Goal: Task Accomplishment & Management: Manage account settings

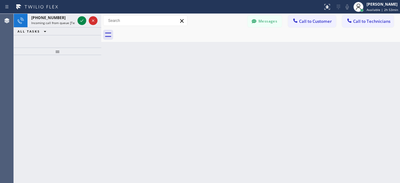
click at [79, 22] on icon at bounding box center [82, 21] width 8 height 8
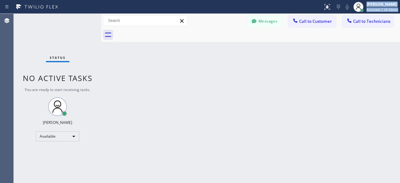
drag, startPoint x: 25, startPoint y: 44, endPoint x: 321, endPoint y: -24, distance: 303.4
click at [321, 0] on html "Status report No issues detected If you experience an issue, please download th…" at bounding box center [200, 91] width 400 height 183
click at [28, 44] on div "Status No active tasks You are ready to start receiving tasks. [PERSON_NAME] Av…" at bounding box center [58, 98] width 88 height 169
click at [21, 34] on div "Status No active tasks You are ready to start receiving tasks. [PERSON_NAME] Av…" at bounding box center [58, 98] width 88 height 169
click at [24, 34] on div "Status No active tasks You are ready to start receiving tasks. [PERSON_NAME] Av…" at bounding box center [58, 98] width 88 height 169
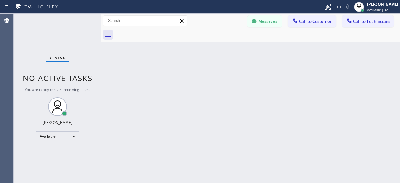
click at [21, 34] on div "Status No active tasks You are ready to start receiving tasks. [PERSON_NAME] Av…" at bounding box center [58, 98] width 88 height 169
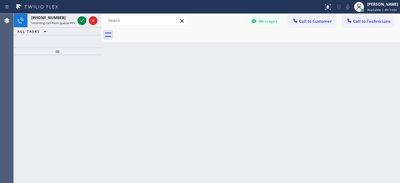
click at [33, 60] on div at bounding box center [58, 119] width 88 height 128
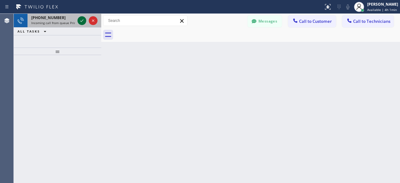
click at [83, 21] on icon at bounding box center [82, 21] width 8 height 8
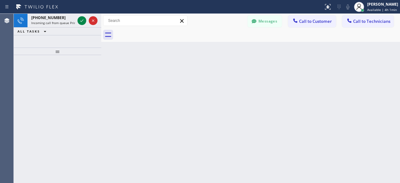
click at [83, 21] on icon at bounding box center [82, 21] width 8 height 8
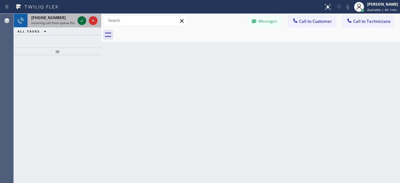
click at [83, 23] on icon at bounding box center [82, 21] width 8 height 8
click at [82, 23] on icon at bounding box center [82, 21] width 8 height 8
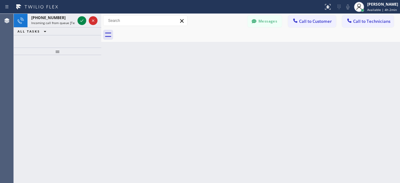
click at [30, 59] on div at bounding box center [58, 119] width 88 height 128
click at [29, 73] on div at bounding box center [58, 119] width 88 height 128
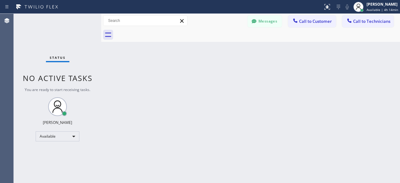
click at [33, 42] on div "Status No active tasks You are ready to start receiving tasks. [PERSON_NAME] Av…" at bounding box center [58, 98] width 88 height 169
click at [28, 38] on div "Status No active tasks You are ready to start receiving tasks. [PERSON_NAME] Av…" at bounding box center [58, 98] width 88 height 169
click at [23, 32] on div "Status No active tasks You are ready to start receiving tasks. [PERSON_NAME] Av…" at bounding box center [58, 98] width 88 height 169
click at [20, 29] on div "Status No active tasks You are ready to start receiving tasks. [PERSON_NAME] Av…" at bounding box center [58, 98] width 88 height 169
click at [25, 28] on div "Status No active tasks You are ready to start receiving tasks. [PERSON_NAME] Av…" at bounding box center [58, 98] width 88 height 169
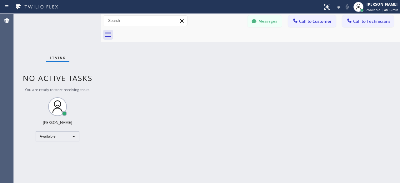
click at [26, 19] on div "Status No active tasks You are ready to start receiving tasks. [PERSON_NAME] Av…" at bounding box center [58, 98] width 88 height 169
drag, startPoint x: 32, startPoint y: 30, endPoint x: 41, endPoint y: -20, distance: 50.2
click at [41, 0] on html "Status report No issues detected If you experience an issue, please download th…" at bounding box center [200, 91] width 400 height 183
click at [30, 25] on div "Status No active tasks You are ready to start receiving tasks. [PERSON_NAME] Av…" at bounding box center [58, 98] width 88 height 169
click at [239, 57] on div "Back to Dashboard Change Sender ID Customers Technicians [PERSON_NAME] [PERSON_…" at bounding box center [250, 98] width 299 height 169
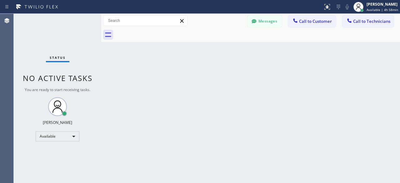
click at [225, 78] on div "Back to Dashboard Change Sender ID Customers Technicians [PERSON_NAME] [PERSON_…" at bounding box center [250, 98] width 299 height 169
click at [33, 33] on div "Status No active tasks You are ready to start receiving tasks. [PERSON_NAME] Av…" at bounding box center [58, 98] width 88 height 169
click at [22, 30] on div "Status No active tasks You are ready to start receiving tasks. [PERSON_NAME] Av…" at bounding box center [58, 98] width 88 height 169
click at [34, 40] on div "Status No active tasks You are ready to start receiving tasks. [PERSON_NAME] Av…" at bounding box center [58, 98] width 88 height 169
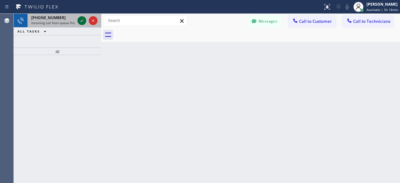
click at [82, 19] on icon at bounding box center [82, 21] width 8 height 8
click at [81, 20] on icon at bounding box center [82, 21] width 8 height 8
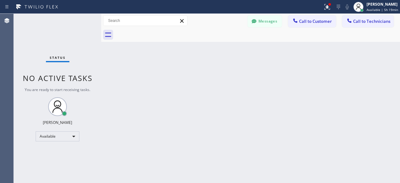
click at [36, 30] on div "Status No active tasks You are ready to start receiving tasks. [PERSON_NAME] Av…" at bounding box center [58, 98] width 88 height 169
click at [33, 25] on div "Status No active tasks You are ready to start receiving tasks. [PERSON_NAME] Av…" at bounding box center [58, 98] width 88 height 169
click at [25, 27] on div "Status No active tasks You are ready to start receiving tasks. [PERSON_NAME] Av…" at bounding box center [58, 98] width 88 height 169
click at [28, 40] on div "Status No active tasks You are ready to start receiving tasks. [PERSON_NAME] Av…" at bounding box center [58, 98] width 88 height 169
click at [30, 44] on div "Status No active tasks You are ready to start receiving tasks. [PERSON_NAME] Av…" at bounding box center [58, 98] width 88 height 169
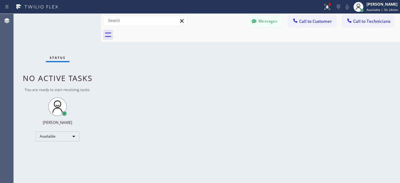
click at [26, 48] on div "Status No active tasks You are ready to start receiving tasks. [PERSON_NAME] Av…" at bounding box center [58, 98] width 88 height 169
click at [27, 39] on div "Status No active tasks You are ready to start receiving tasks. [PERSON_NAME] Av…" at bounding box center [58, 98] width 88 height 169
click at [50, 138] on div "Available" at bounding box center [58, 136] width 44 height 10
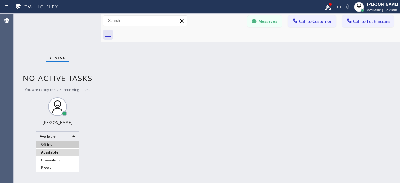
click at [52, 147] on li "Offline" at bounding box center [57, 145] width 43 height 8
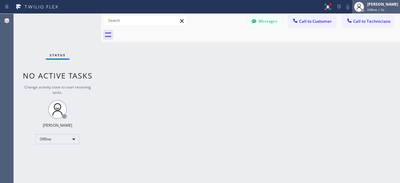
click at [377, 12] on div "[PERSON_NAME] Offline | 0s" at bounding box center [376, 7] width 48 height 14
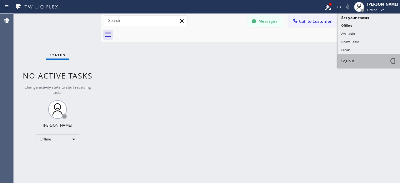
click at [354, 60] on span "Log out" at bounding box center [347, 60] width 13 height 5
